Goal: Task Accomplishment & Management: Manage account settings

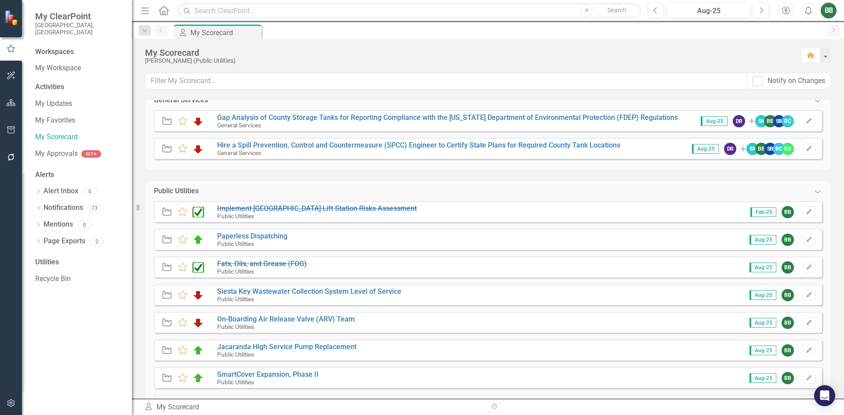
scroll to position [923, 0]
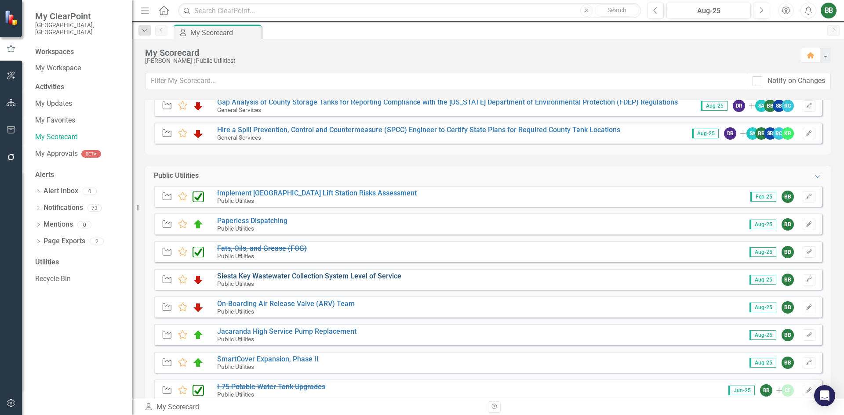
click at [375, 275] on link "Siesta Key Wastewater Collection System Level of Service" at bounding box center [309, 276] width 184 height 8
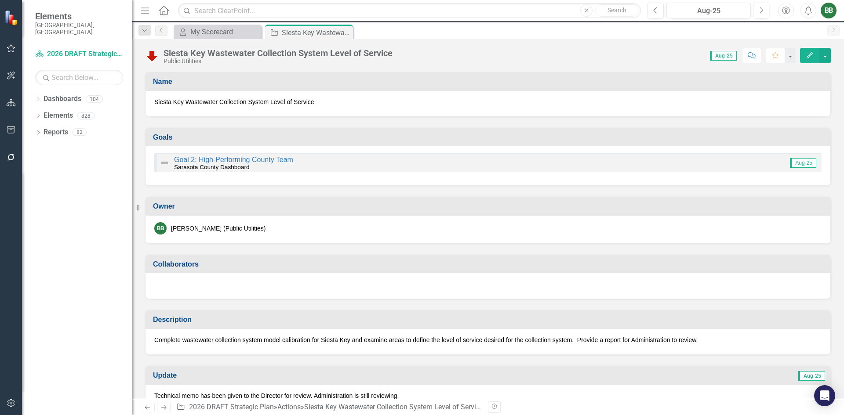
click at [809, 56] on icon "Edit" at bounding box center [810, 55] width 8 height 6
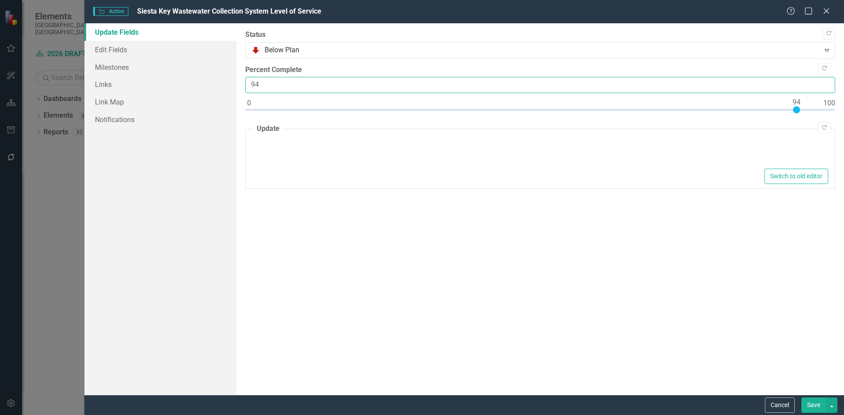
type textarea "<p>Technical memo has been given to the Director for review. Administration is …"
click at [276, 82] on input "94" at bounding box center [540, 85] width 590 height 16
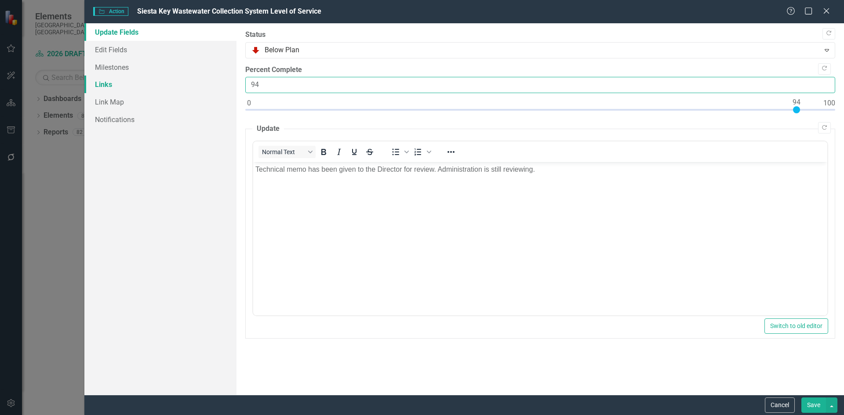
drag, startPoint x: 290, startPoint y: 85, endPoint x: 227, endPoint y: 77, distance: 63.8
click at [227, 77] on div "Update Fields Edit Fields Milestones Links Link Map Notifications "Update" fiel…" at bounding box center [463, 209] width 759 height 372
type input "100"
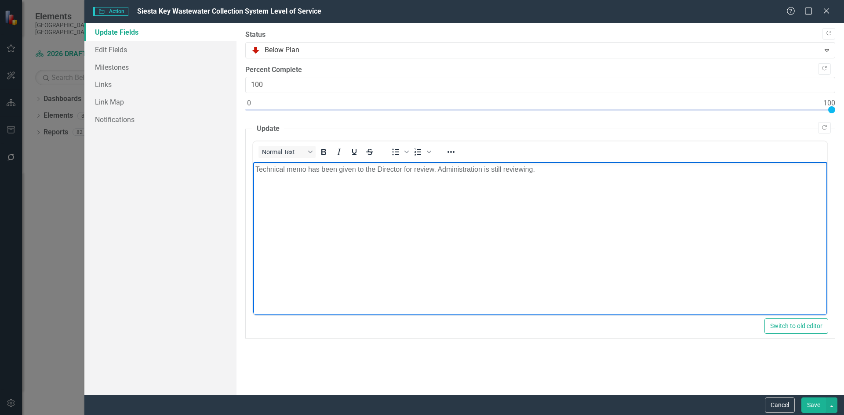
click at [568, 172] on p "Technical memo has been given to the Director for review. Administration is sti…" at bounding box center [540, 169] width 570 height 11
click at [568, 170] on p "Technical memo has been given to the Director for review. Administration is sti…" at bounding box center [540, 169] width 570 height 11
drag, startPoint x: 538, startPoint y: 168, endPoint x: 440, endPoint y: 168, distance: 97.6
click at [436, 168] on p "Technical memo has been given to the Director for review. Administration is sti…" at bounding box center [540, 169] width 570 height 11
click at [436, 170] on p "Technical memo has been given to the Director for review.Close out memo has bee…" at bounding box center [540, 169] width 570 height 11
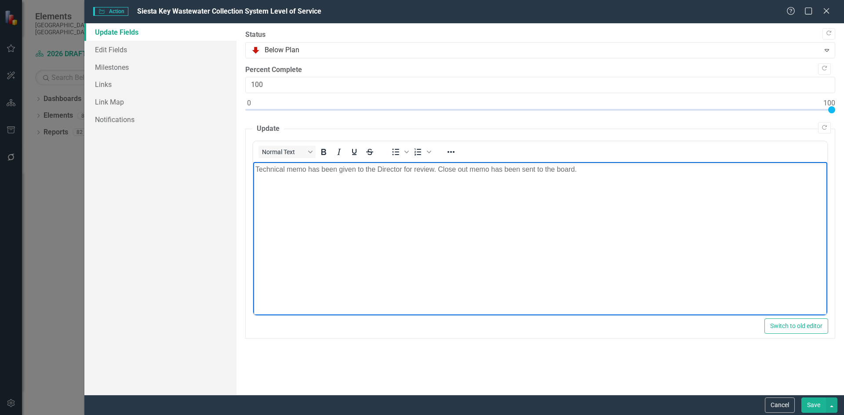
click at [535, 197] on body "Technical memo has been given to the Director for review. Close out memo has be…" at bounding box center [540, 228] width 574 height 132
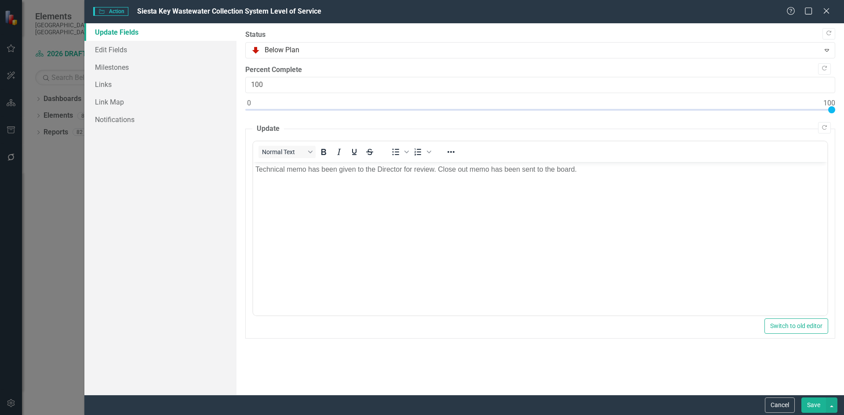
click at [813, 403] on button "Save" at bounding box center [813, 405] width 25 height 15
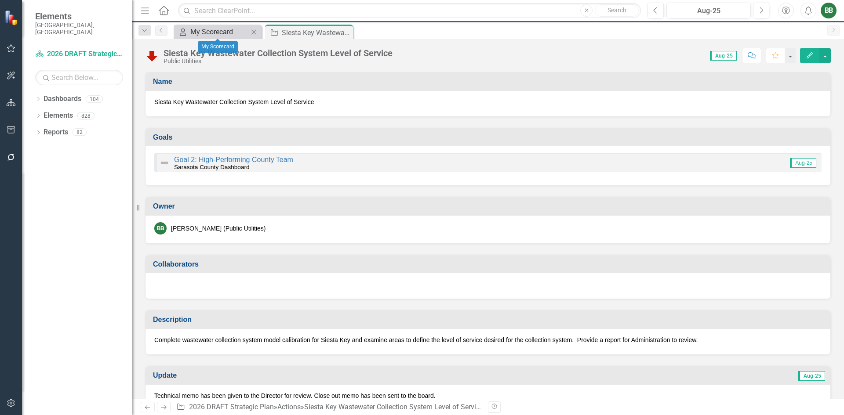
click at [221, 33] on div "My Scorecard" at bounding box center [219, 31] width 58 height 11
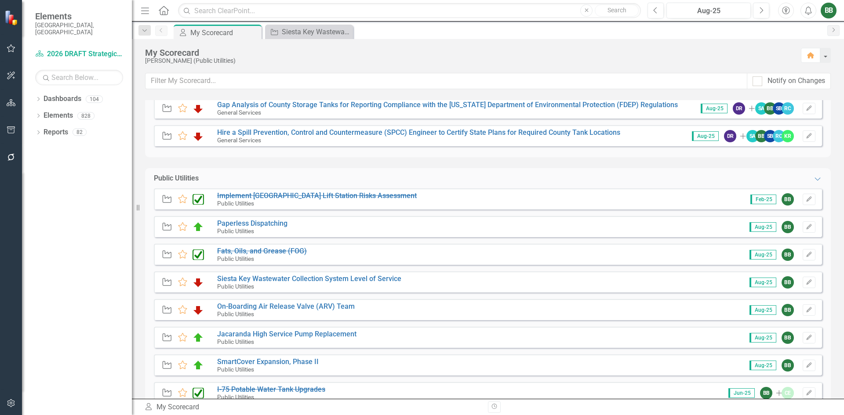
scroll to position [923, 0]
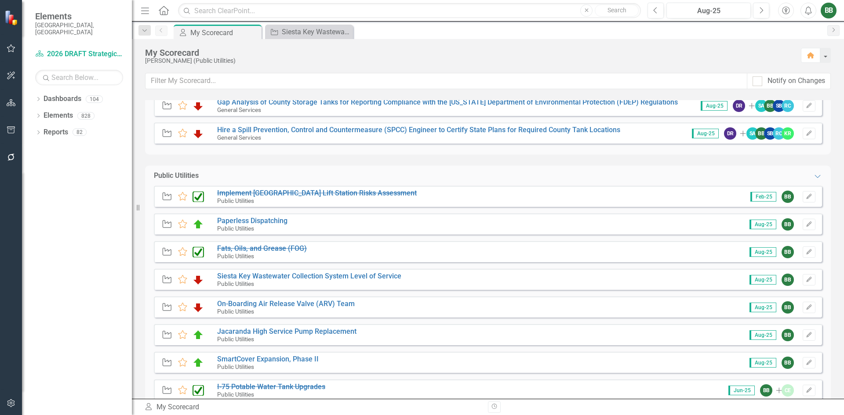
click at [197, 281] on img at bounding box center [197, 280] width 11 height 11
drag, startPoint x: 197, startPoint y: 280, endPoint x: 292, endPoint y: 276, distance: 95.0
click at [292, 276] on link "Siesta Key Wastewater Collection System Level of Service" at bounding box center [309, 276] width 184 height 8
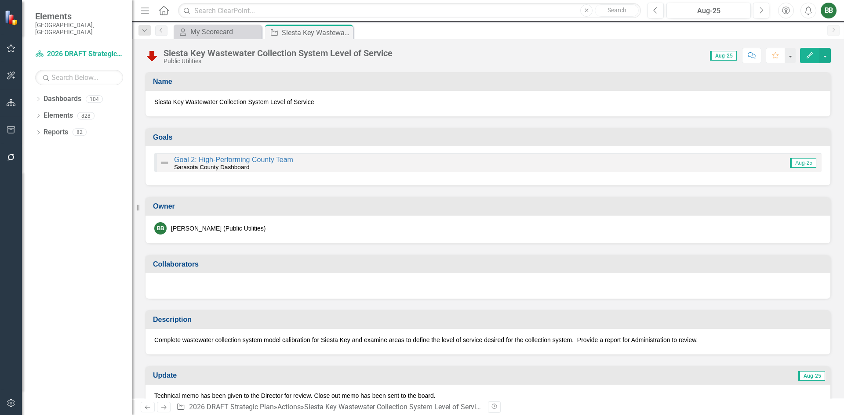
click at [152, 58] on img at bounding box center [152, 56] width 14 height 14
click at [805, 56] on button "Edit" at bounding box center [809, 55] width 19 height 15
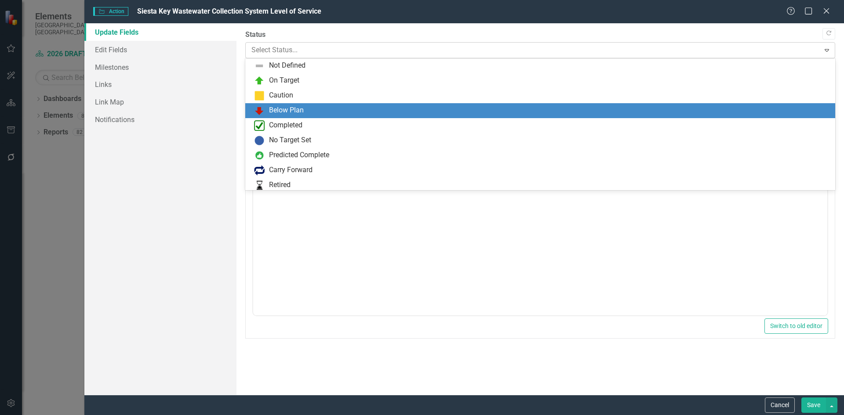
click at [268, 50] on div at bounding box center [532, 50] width 563 height 12
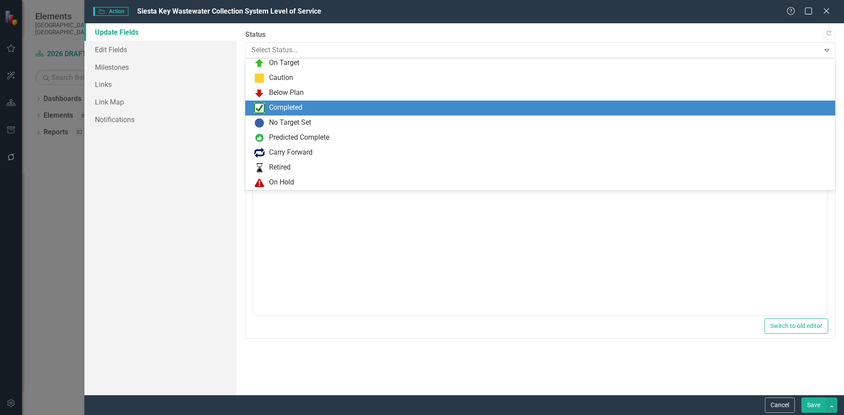
click at [283, 104] on div "Completed" at bounding box center [285, 108] width 33 height 10
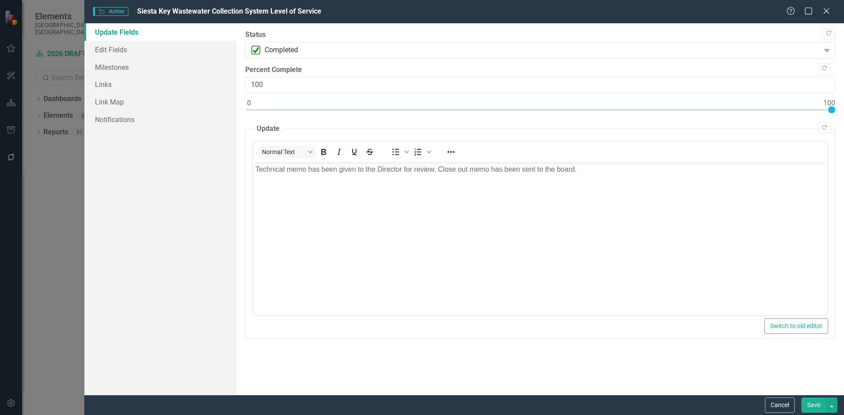
click at [809, 410] on button "Save" at bounding box center [813, 405] width 25 height 15
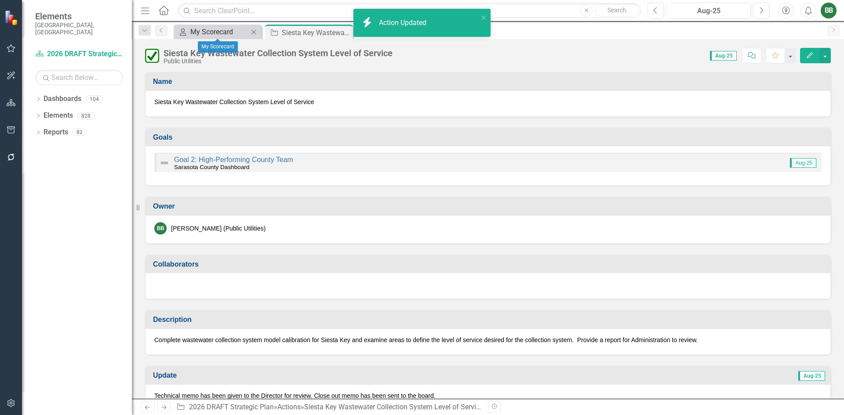
click at [215, 33] on div "My Scorecard" at bounding box center [219, 31] width 58 height 11
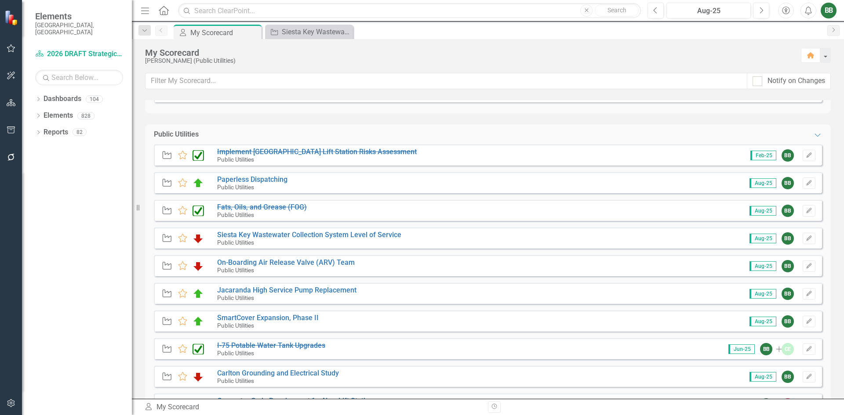
scroll to position [967, 0]
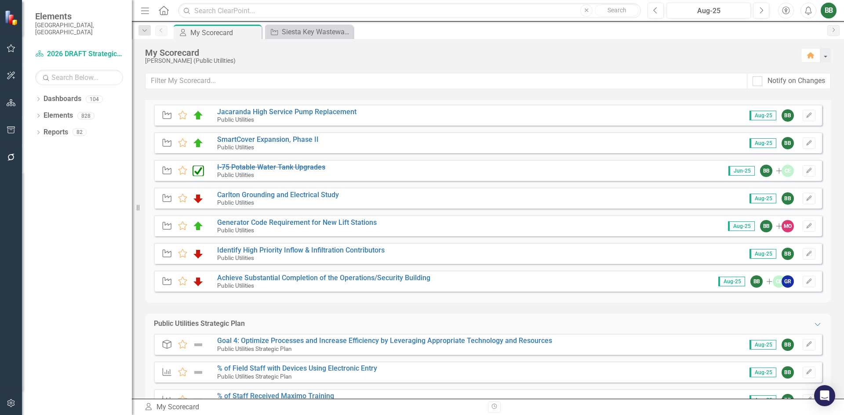
scroll to position [1099, 0]
